Goal: Communication & Community: Ask a question

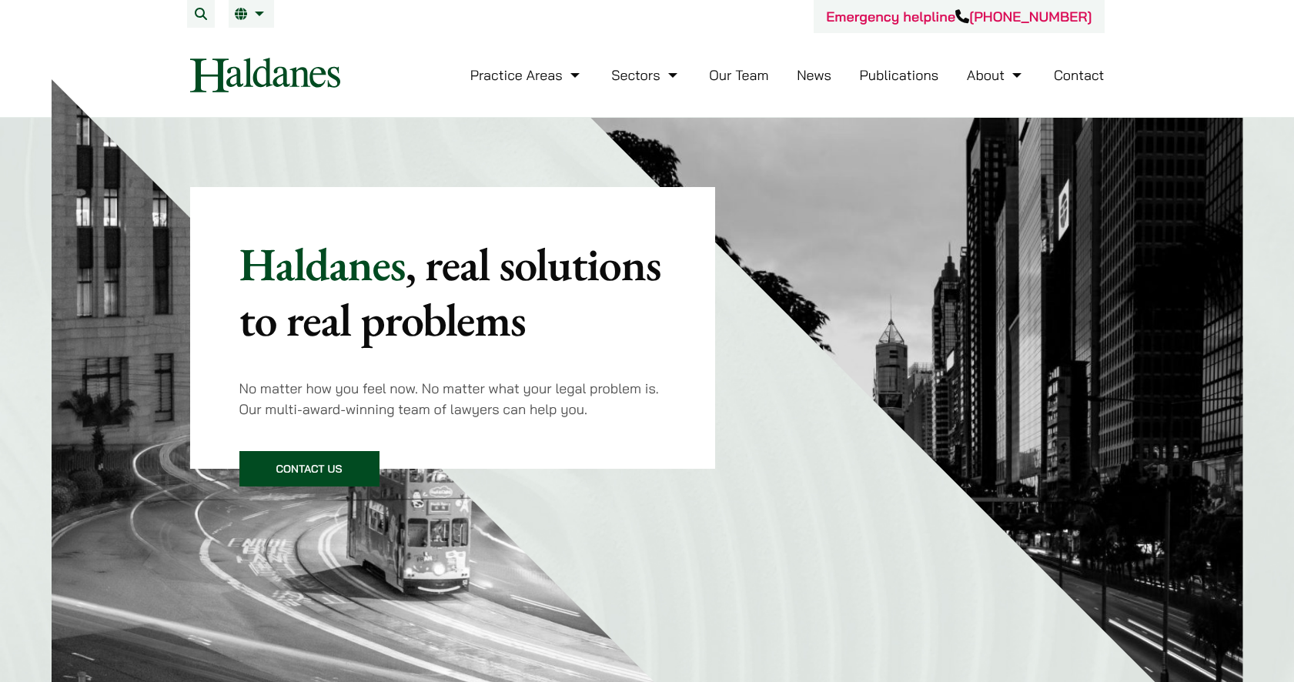
click at [306, 469] on link "Contact Us" at bounding box center [309, 468] width 140 height 35
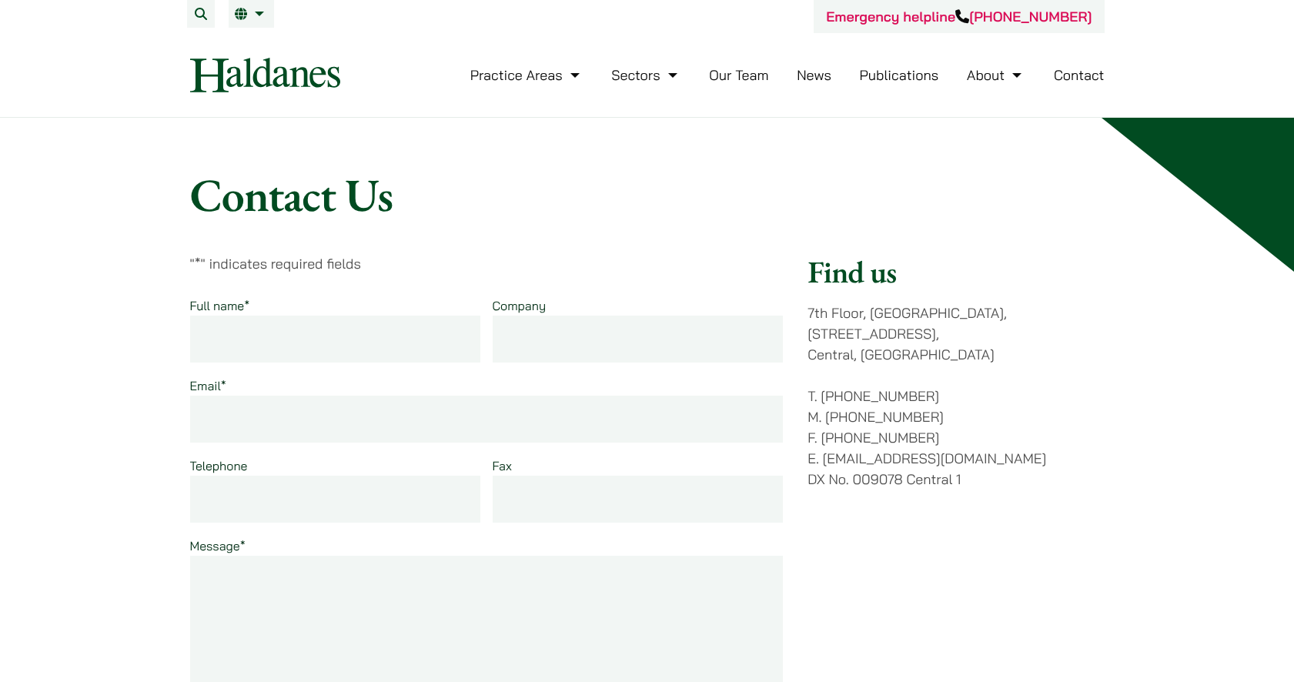
click at [424, 351] on input "Full name *" at bounding box center [335, 339] width 291 height 47
type input "BRUCE XIANLIANG WANG"
type input "brucexwang@hotmail.com"
type input "51288298"
click at [377, 575] on textarea "Message *" at bounding box center [486, 667] width 593 height 222
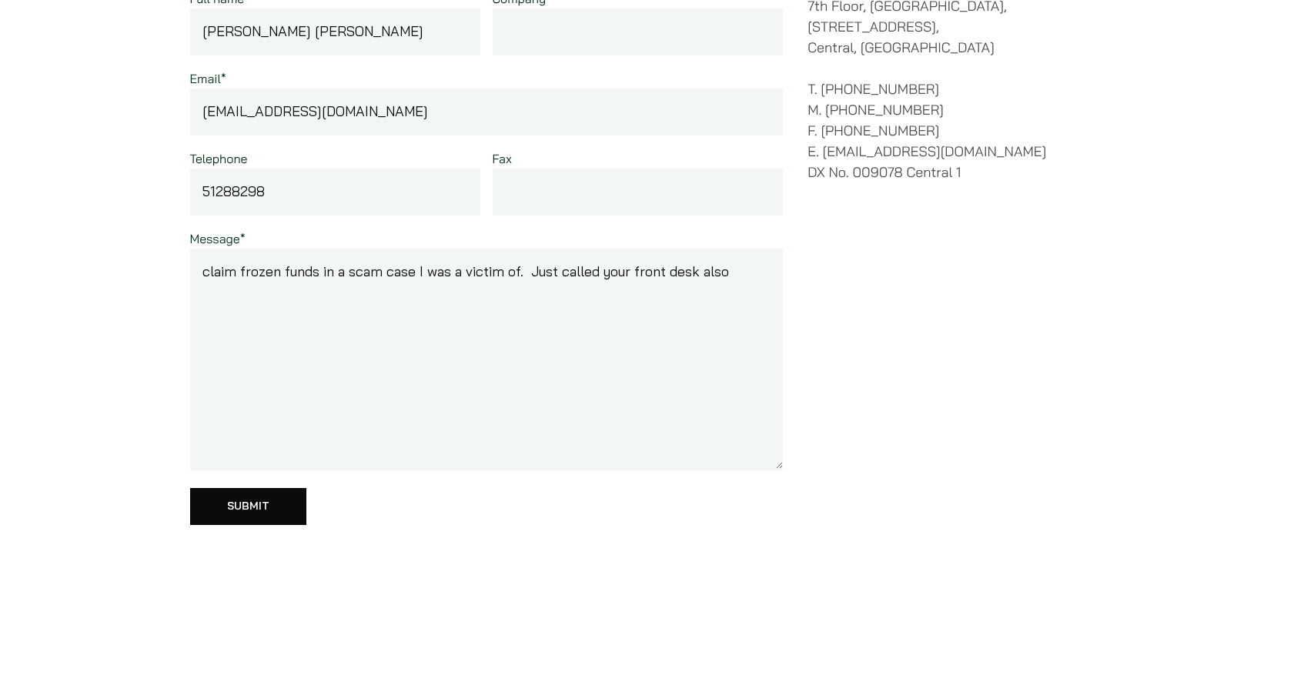
scroll to position [309, 0]
type textarea "claim frozen funds in a scam case I was a victim of. Just called your front des…"
click at [284, 502] on input "Submit" at bounding box center [248, 504] width 116 height 37
